Goal: Check status: Check status

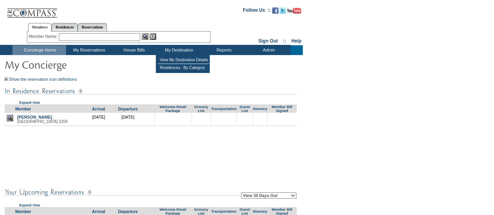
click at [181, 55] on table "View My Destination Details Residences : By Category" at bounding box center [183, 64] width 54 height 18
click at [183, 57] on td "View My Destination Details" at bounding box center [183, 60] width 51 height 8
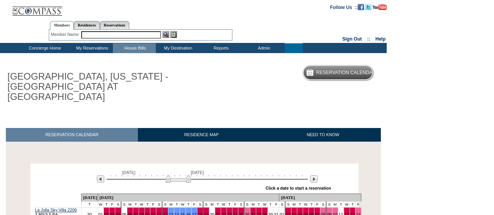
scroll to position [78, 0]
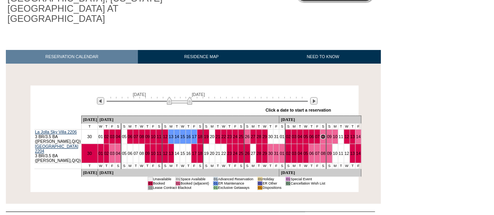
click at [186, 97] on img at bounding box center [179, 101] width 25 height 8
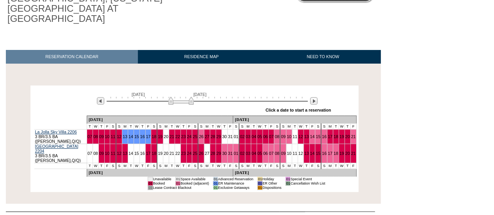
click at [179, 97] on img at bounding box center [180, 101] width 25 height 8
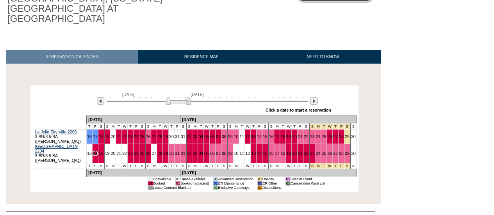
click at [174, 97] on img at bounding box center [178, 101] width 25 height 8
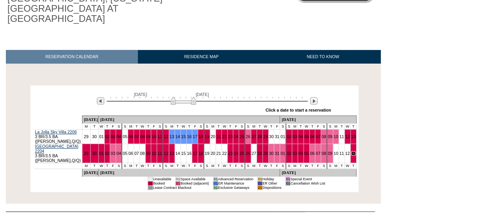
drag, startPoint x: 183, startPoint y: 90, endPoint x: 188, endPoint y: 90, distance: 5.1
click at [188, 97] on img at bounding box center [183, 101] width 25 height 8
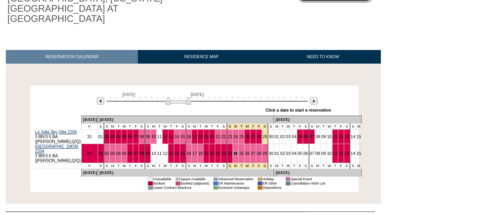
drag, startPoint x: 188, startPoint y: 89, endPoint x: 183, endPoint y: 91, distance: 5.6
click at [183, 97] on img at bounding box center [178, 101] width 25 height 8
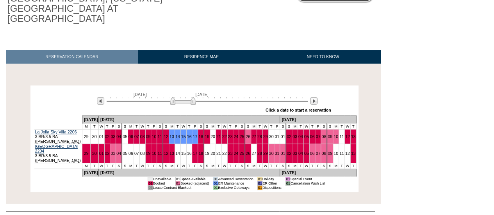
drag, startPoint x: 180, startPoint y: 90, endPoint x: 184, endPoint y: 92, distance: 5.1
click at [184, 97] on img at bounding box center [182, 101] width 25 height 8
